Goal: Information Seeking & Learning: Find specific page/section

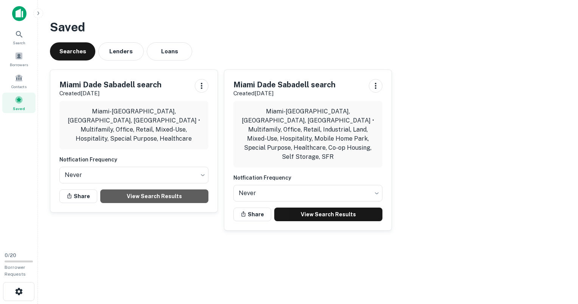
click at [151, 189] on link "View Search Results" at bounding box center [154, 196] width 108 height 14
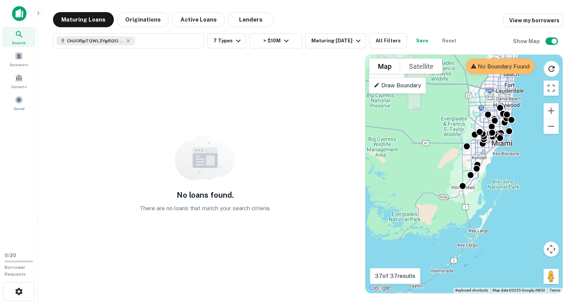
click at [129, 40] on icon "button" at bounding box center [128, 41] width 6 height 6
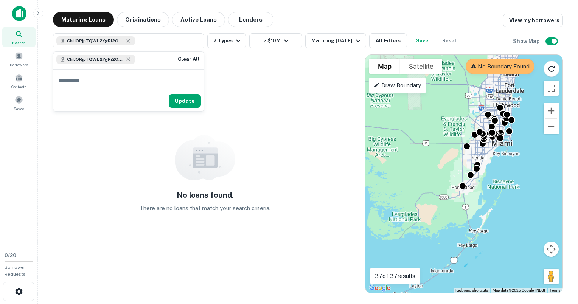
click at [128, 39] on icon "button" at bounding box center [128, 41] width 6 height 6
click at [129, 41] on icon "button" at bounding box center [128, 41] width 6 height 6
click at [184, 57] on button "Clear All" at bounding box center [189, 59] width 24 height 9
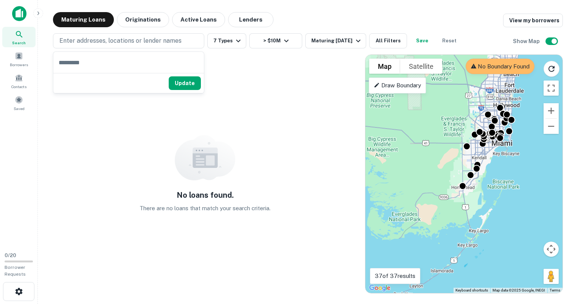
click at [157, 43] on p "Enter addresses, locations or lender names" at bounding box center [120, 40] width 122 height 9
click at [152, 37] on p "Enter addresses, locations or lender names" at bounding box center [120, 40] width 122 height 9
type input "**********"
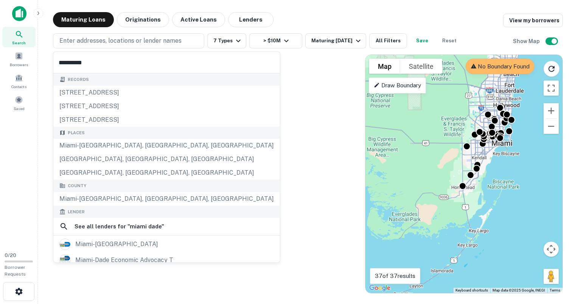
click at [110, 147] on div "Miami-[GEOGRAPHIC_DATA], [GEOGRAPHIC_DATA], [GEOGRAPHIC_DATA]" at bounding box center [166, 146] width 226 height 14
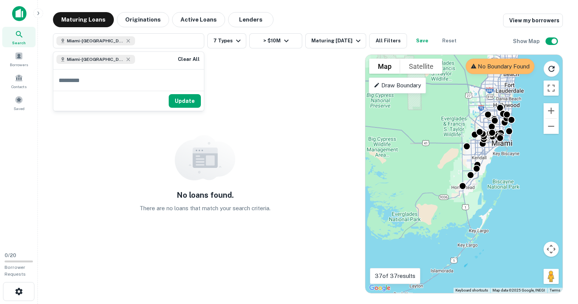
drag, startPoint x: 174, startPoint y: 98, endPoint x: 436, endPoint y: 146, distance: 266.6
click at [174, 98] on button "Update" at bounding box center [185, 101] width 32 height 14
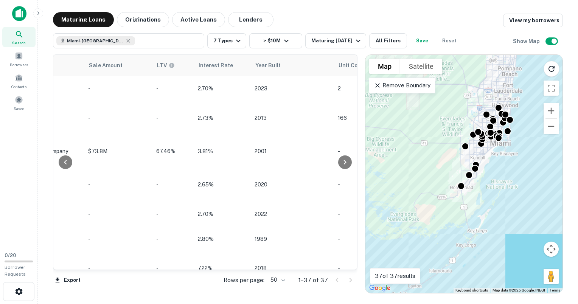
scroll to position [0, 719]
